Goal: Transaction & Acquisition: Purchase product/service

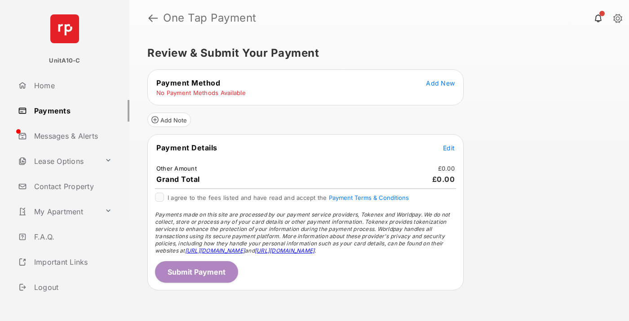
click at [441, 83] on span "Add New" at bounding box center [440, 83] width 29 height 8
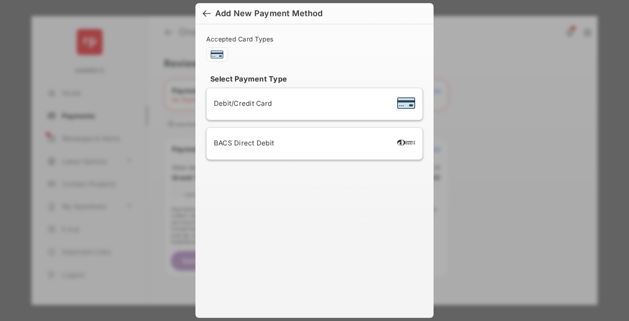
click at [241, 103] on span "Debit/Credit Card" at bounding box center [243, 103] width 58 height 9
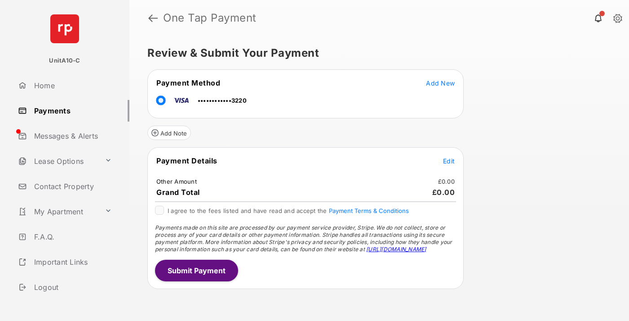
click at [449, 161] on span "Edit" at bounding box center [449, 161] width 12 height 8
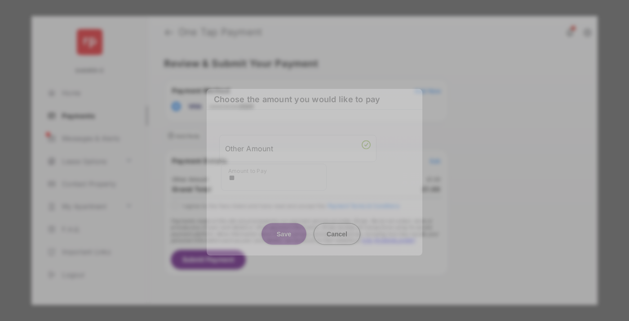
type input "**"
click at [284, 230] on button "Save" at bounding box center [284, 234] width 45 height 22
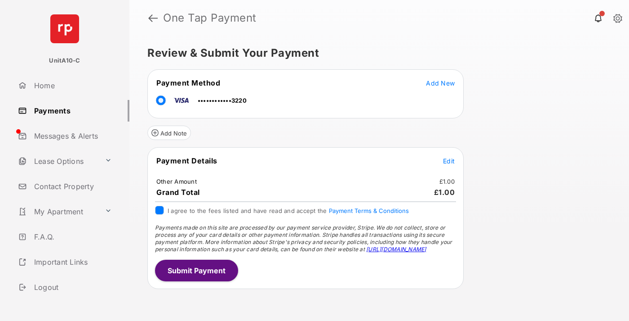
click at [196, 270] on button "Submit Payment" at bounding box center [196, 270] width 83 height 22
